Goal: Navigation & Orientation: Find specific page/section

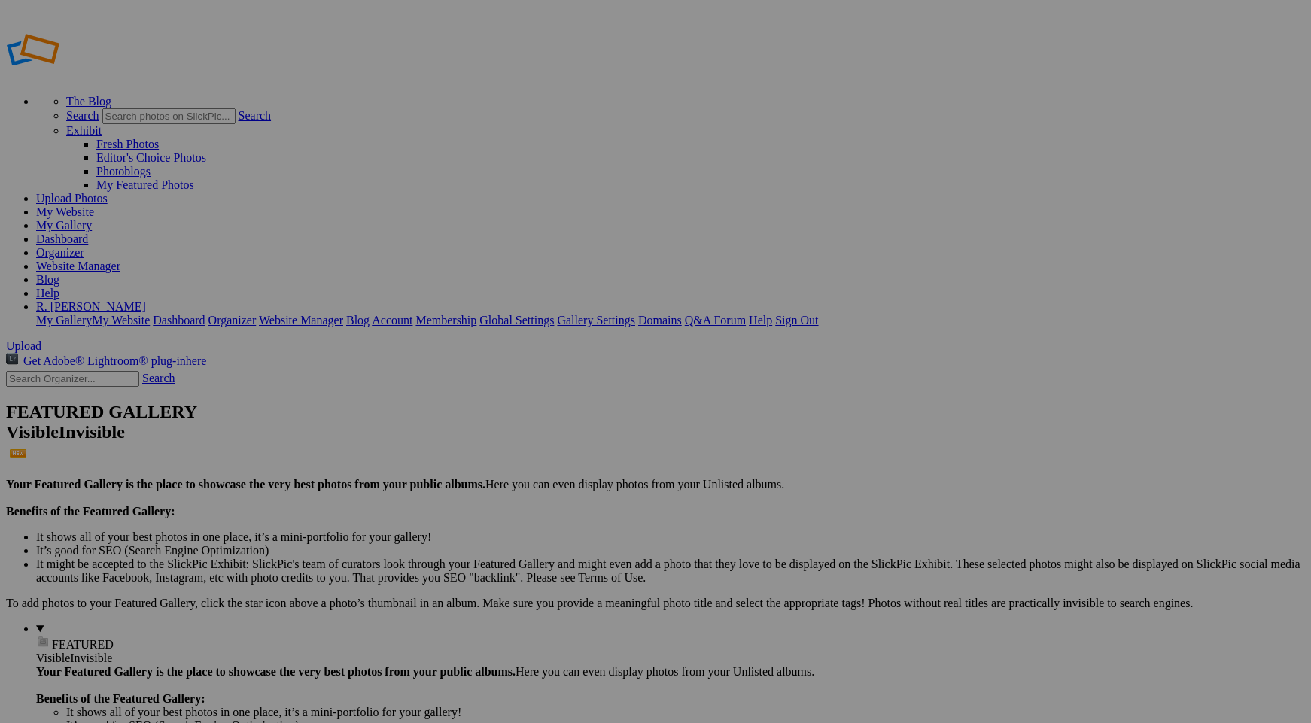
click at [88, 233] on link "Dashboard" at bounding box center [62, 239] width 52 height 13
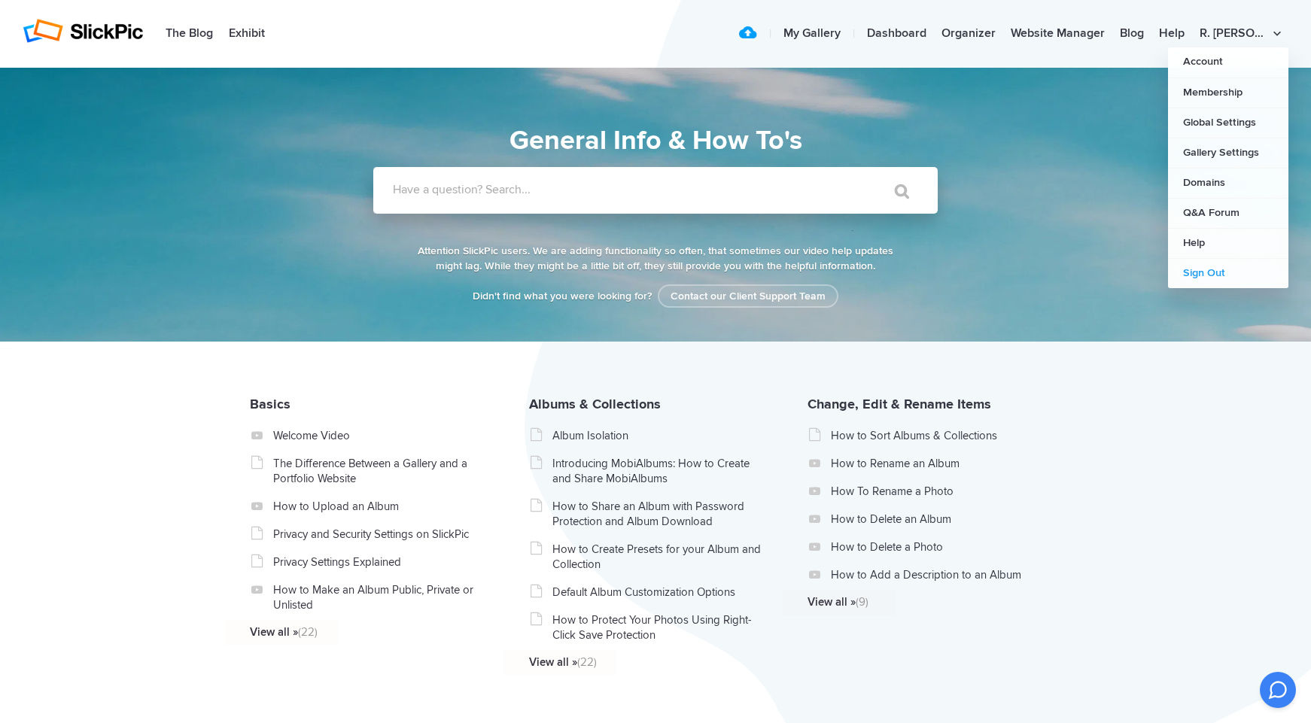
click at [1199, 274] on link "Sign Out" at bounding box center [1228, 273] width 120 height 30
